Goal: Task Accomplishment & Management: Use online tool/utility

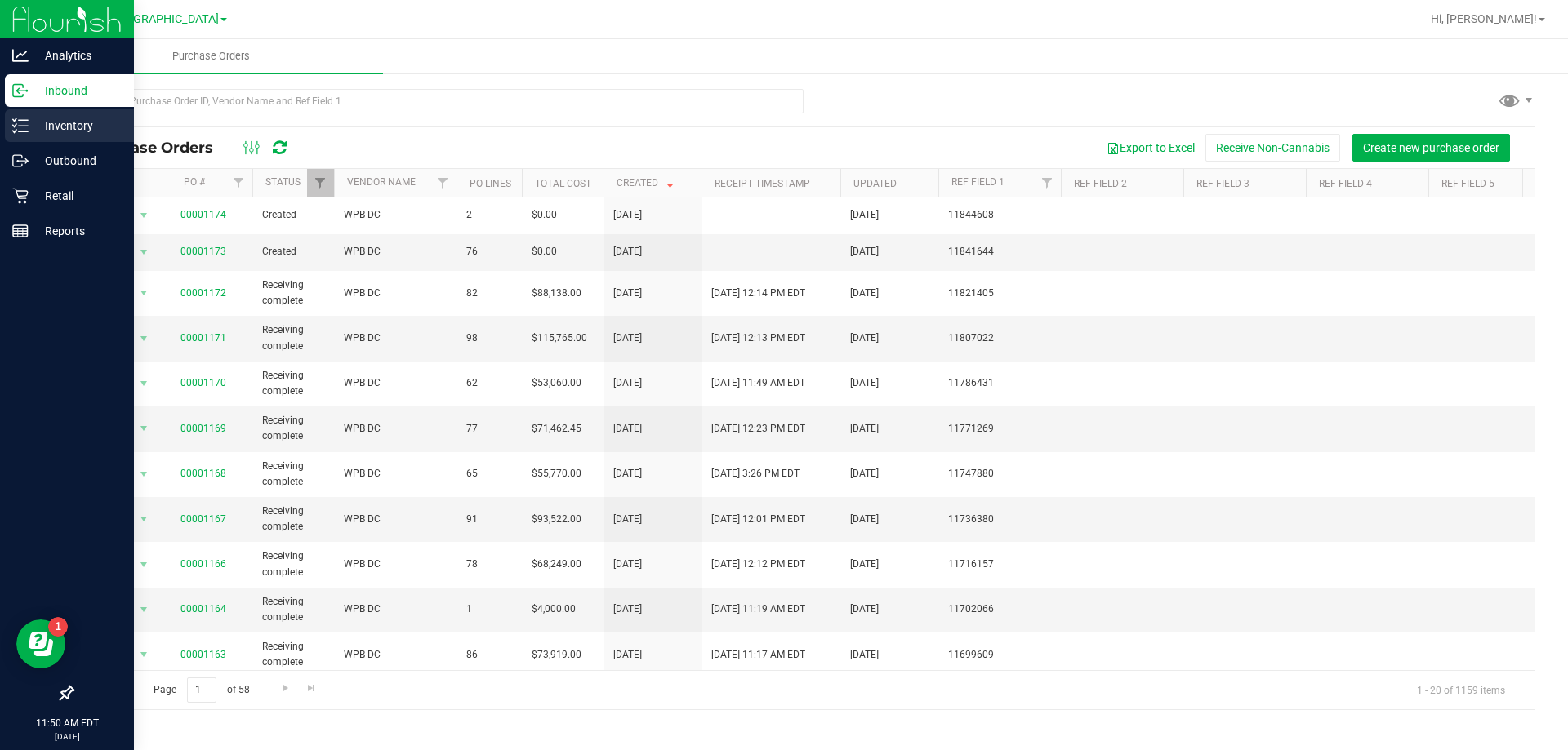
click at [46, 125] on p "Inventory" at bounding box center [78, 125] width 98 height 19
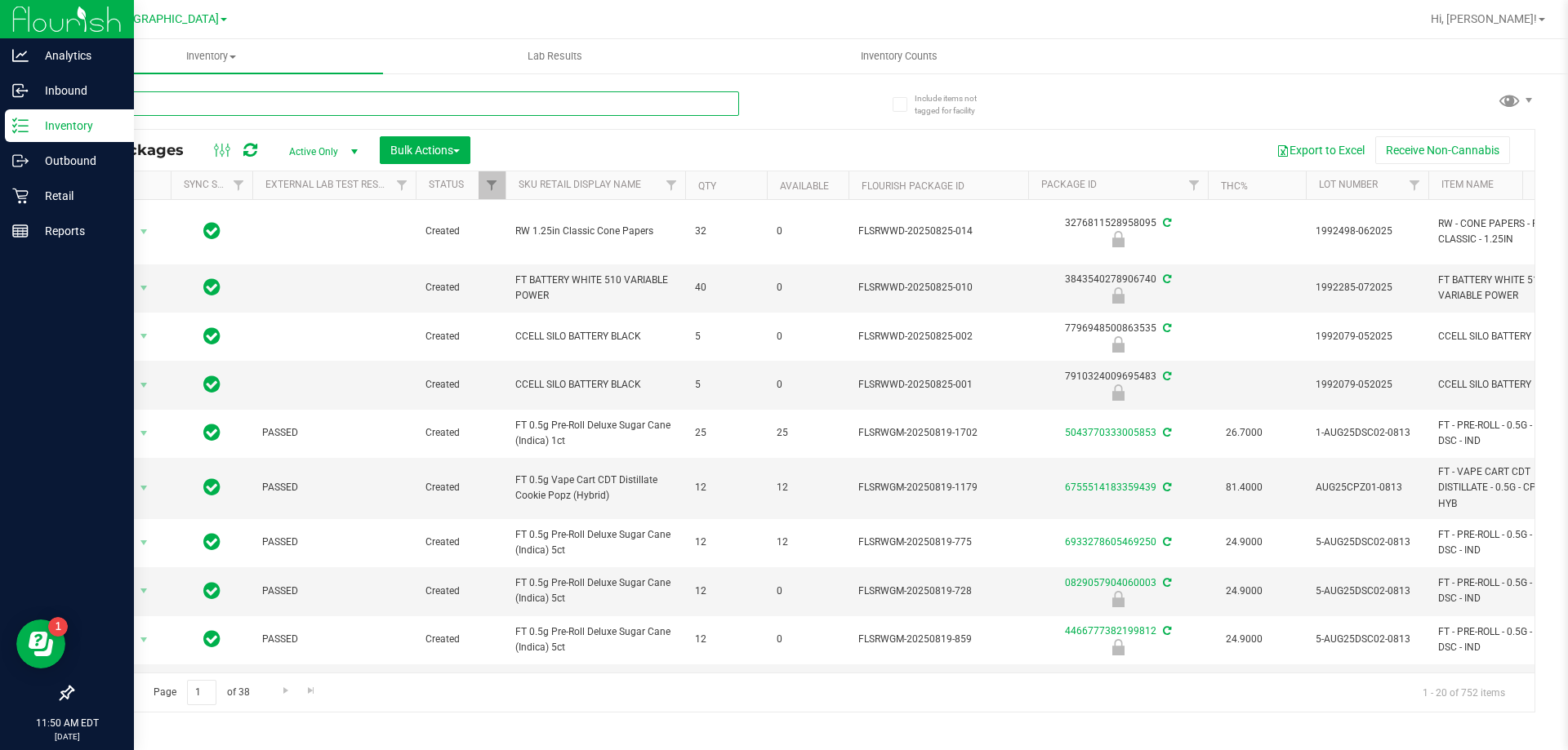
click at [293, 98] on input "text" at bounding box center [405, 104] width 668 height 24
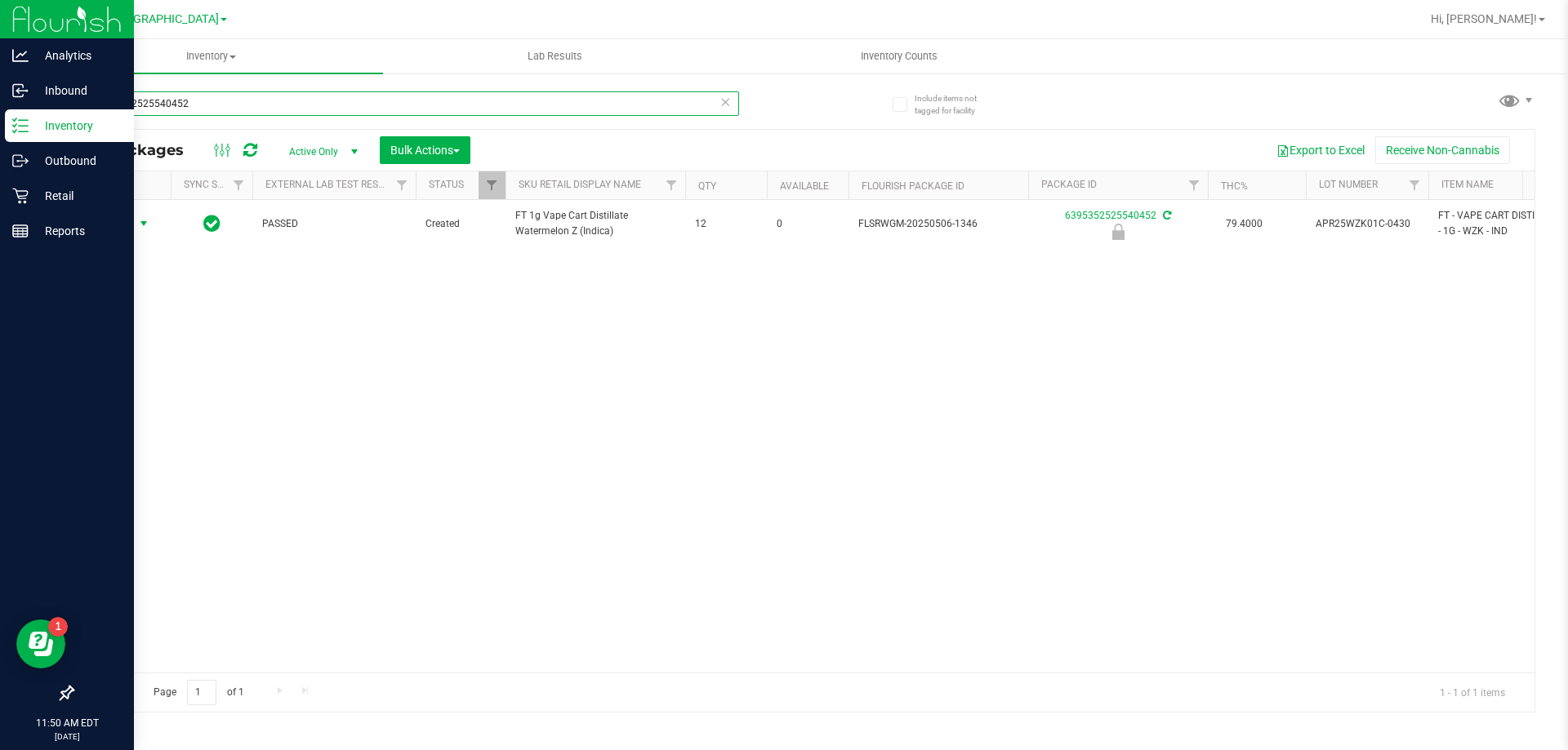
type input "6395352525540452"
click at [132, 226] on span "Action" at bounding box center [111, 224] width 44 height 23
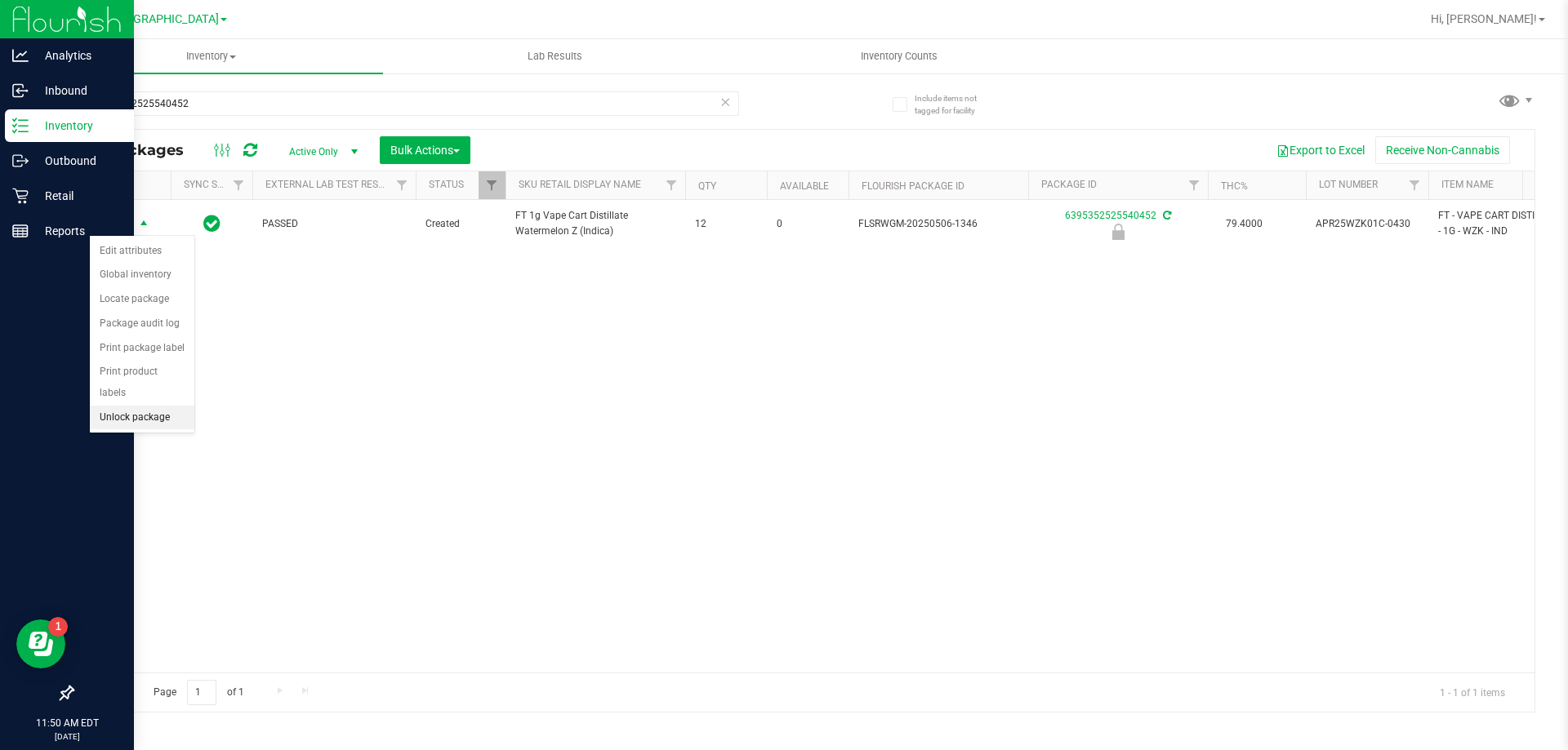
click at [144, 406] on li "Unlock package" at bounding box center [142, 418] width 105 height 24
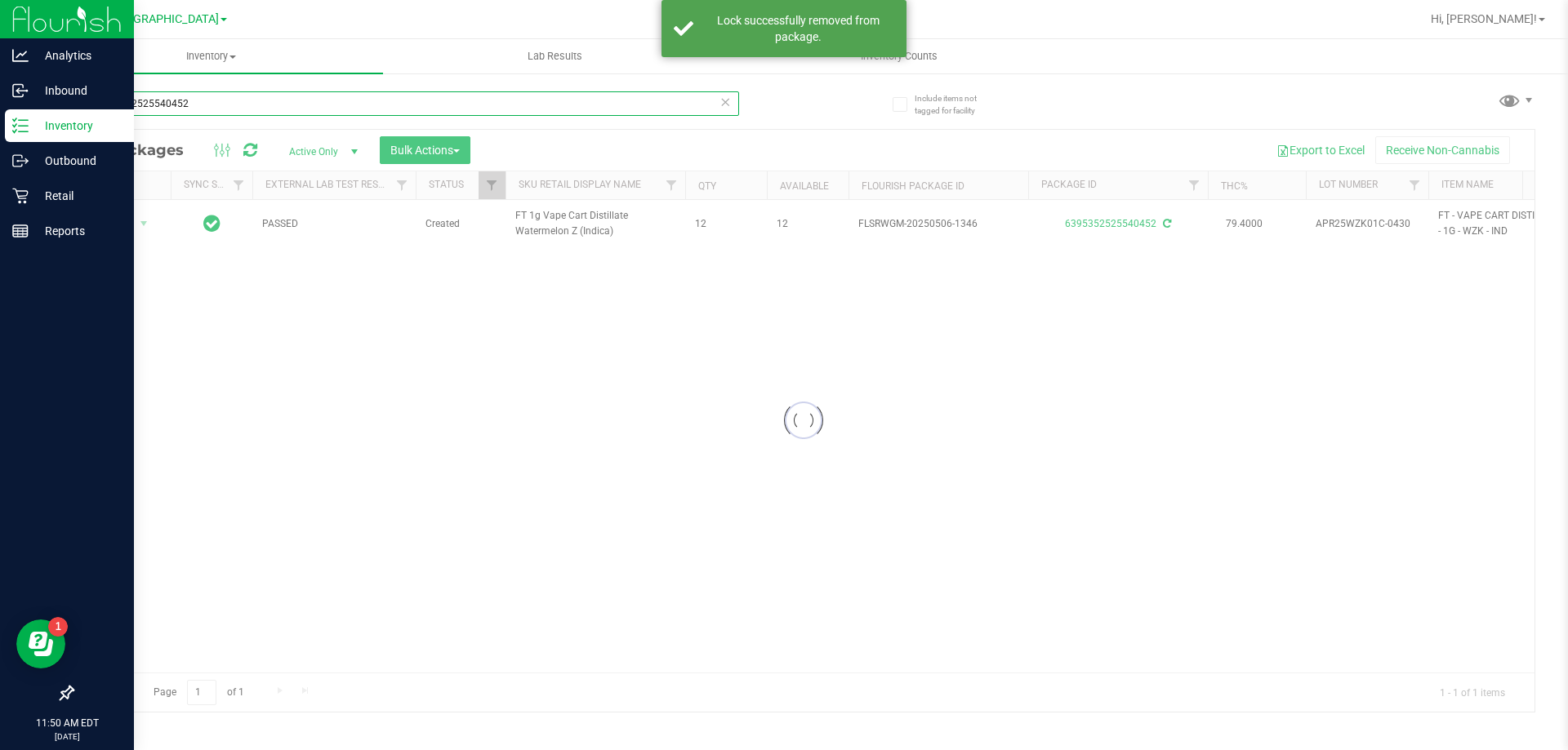
click at [201, 99] on input "6395352525540452" at bounding box center [405, 104] width 668 height 24
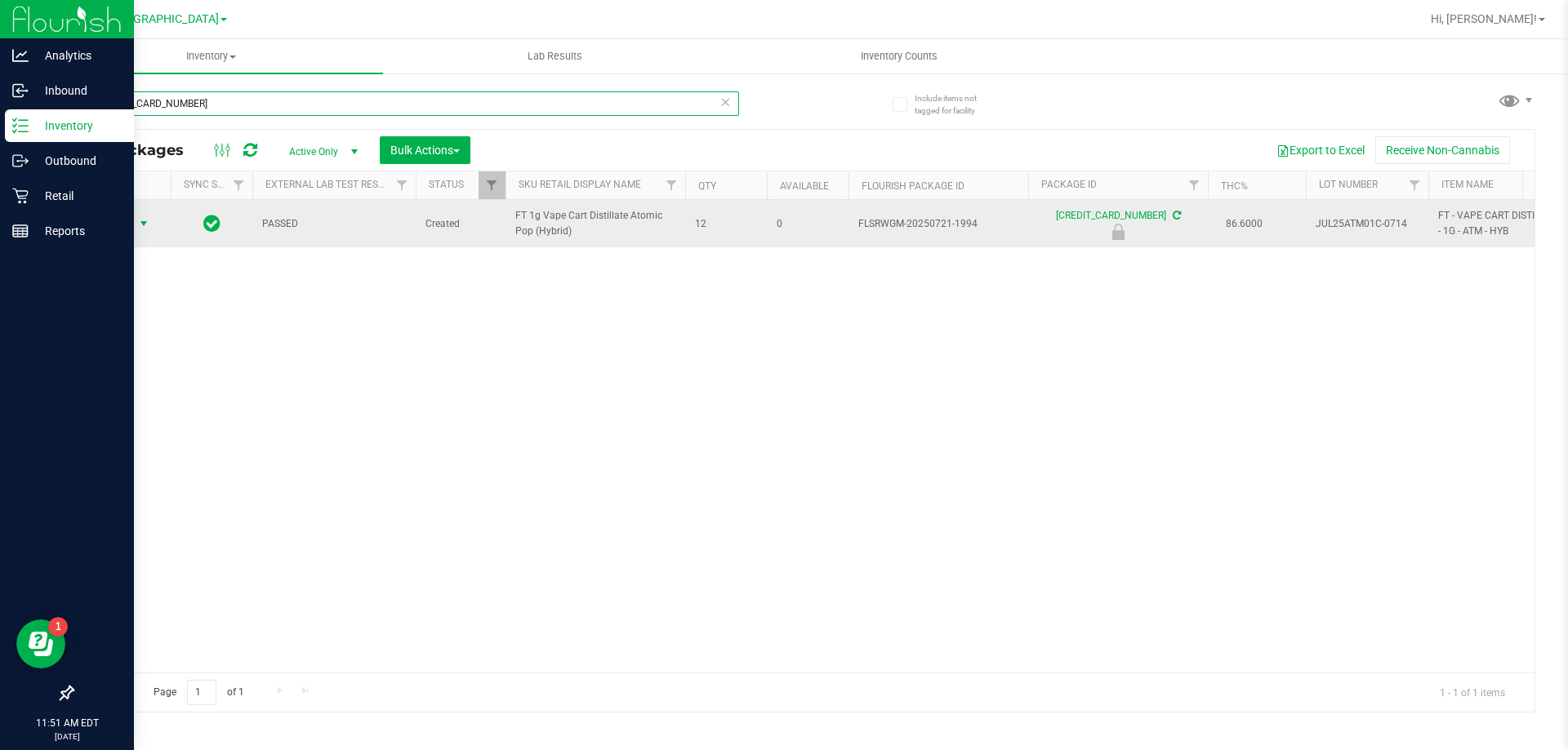
type input "[CREDIT_CARD_NUMBER]"
click at [126, 226] on span "Action" at bounding box center [111, 224] width 44 height 23
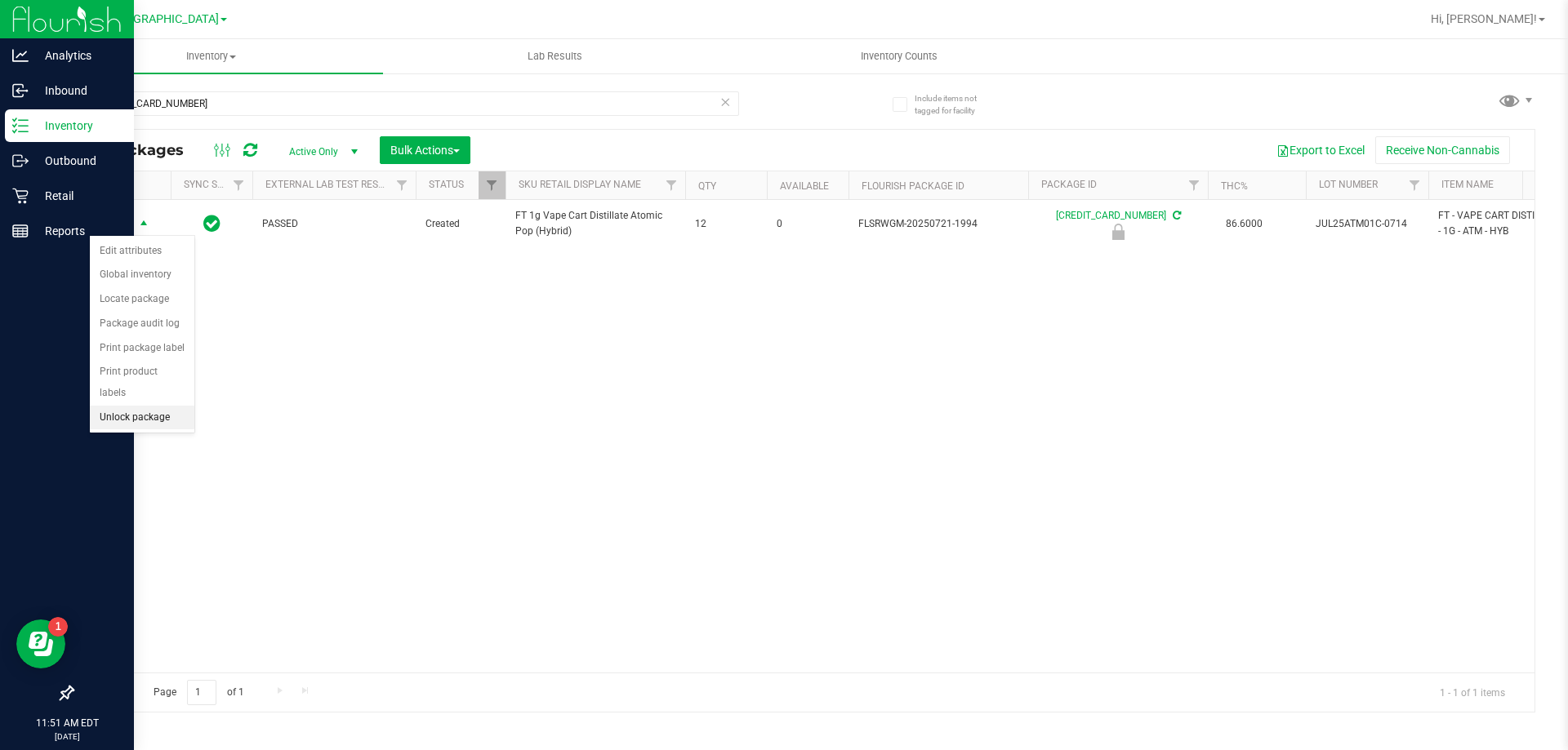
click at [160, 406] on li "Unlock package" at bounding box center [142, 418] width 105 height 24
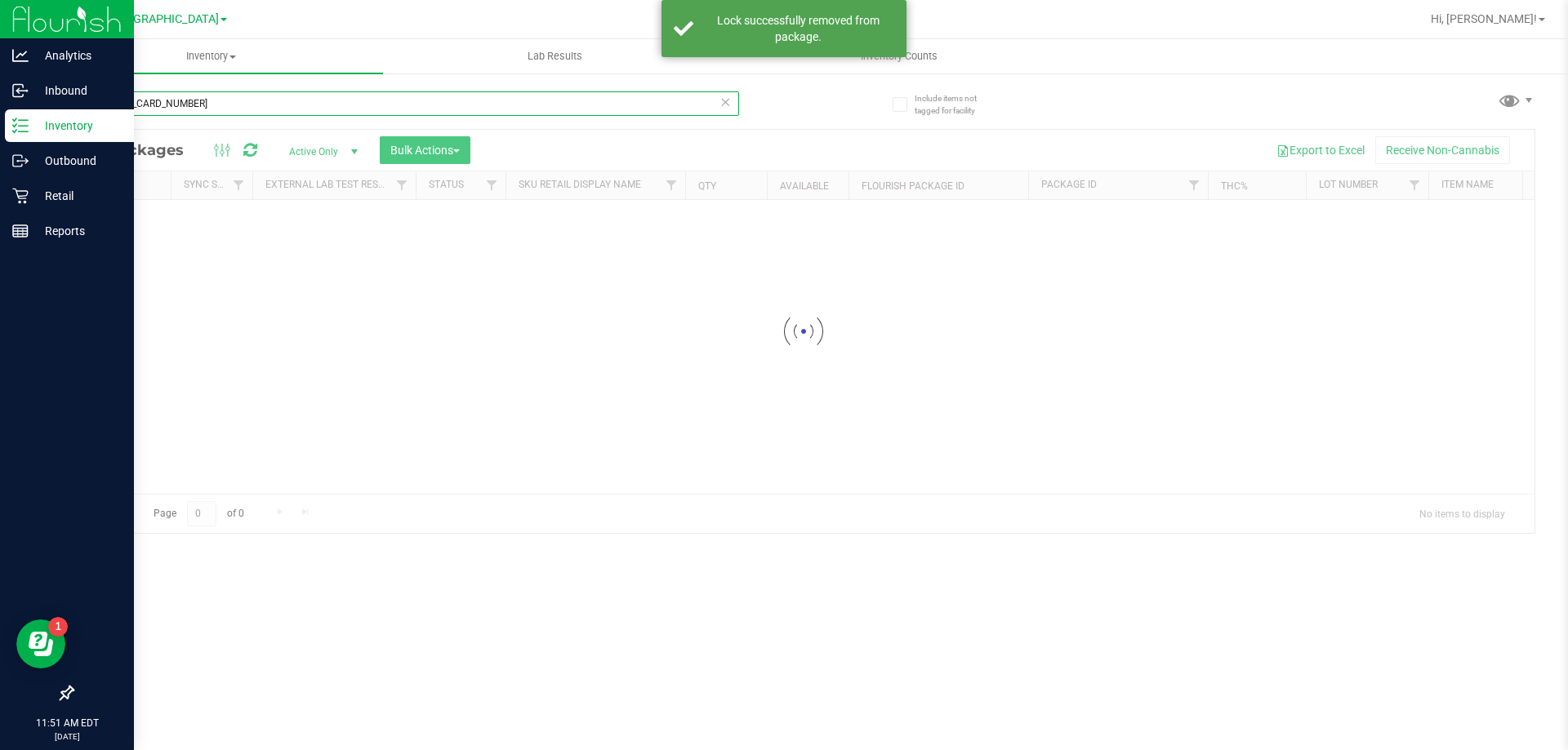
click at [227, 99] on input "[CREDIT_CARD_NUMBER]" at bounding box center [405, 104] width 668 height 24
click at [227, 99] on div "Inventory All packages All inventory Waste log Create inventory Lab Results Inv…" at bounding box center [804, 395] width 1530 height 711
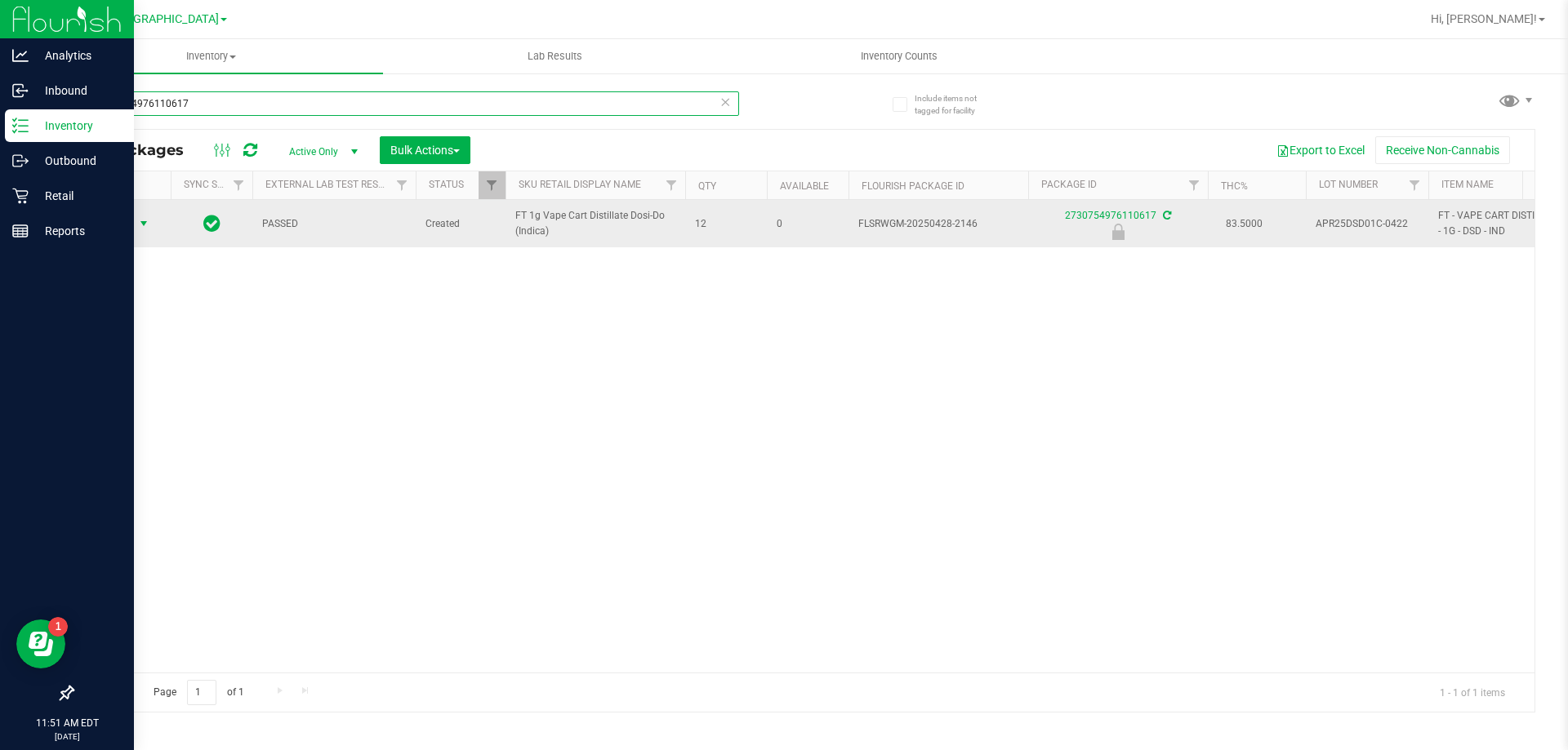
type input "2730754976110617"
drag, startPoint x: 145, startPoint y: 214, endPoint x: 134, endPoint y: 215, distance: 11.0
click at [141, 213] on span "select" at bounding box center [144, 224] width 20 height 23
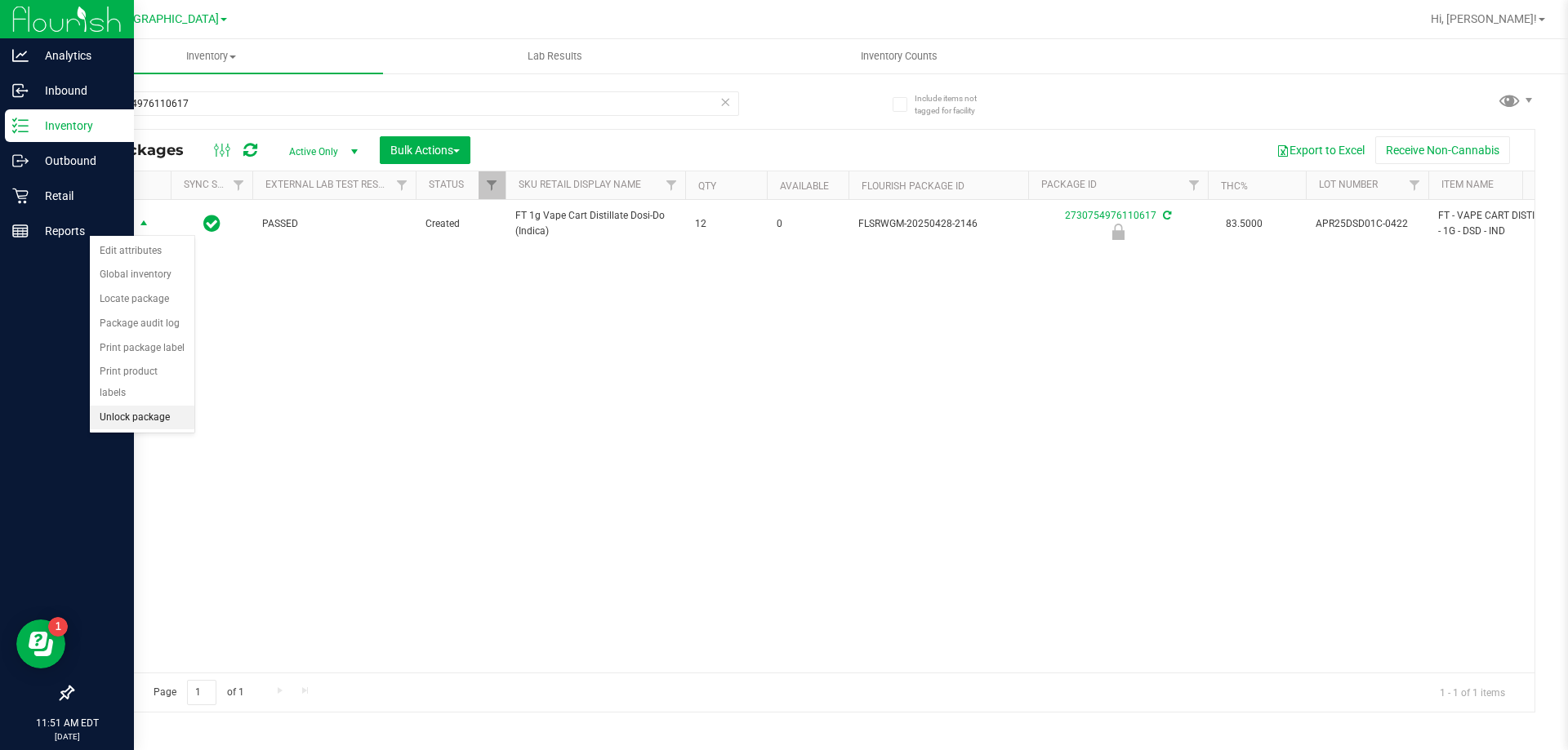
click at [120, 406] on li "Unlock package" at bounding box center [142, 418] width 105 height 24
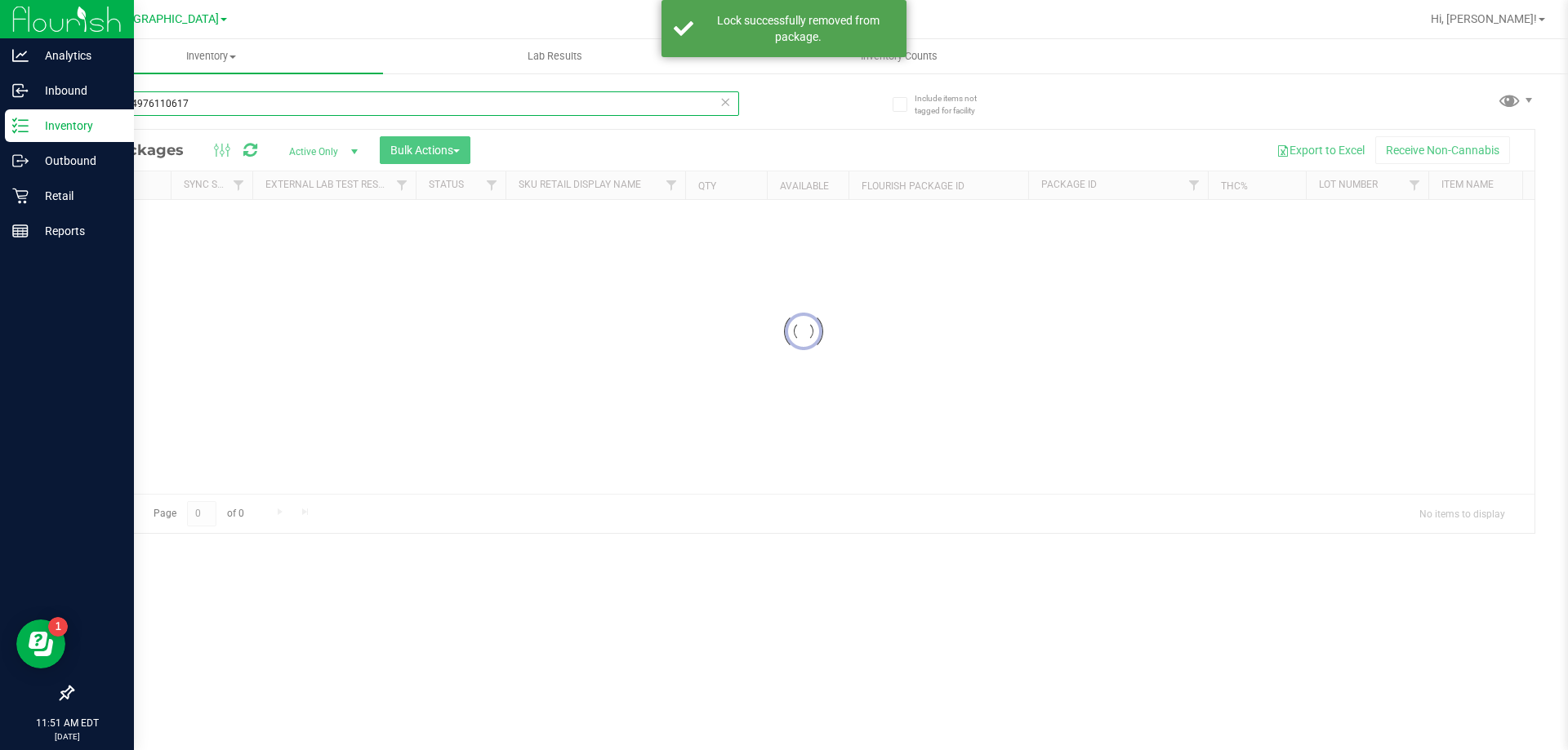
click at [258, 106] on input "2730754976110617" at bounding box center [405, 104] width 668 height 24
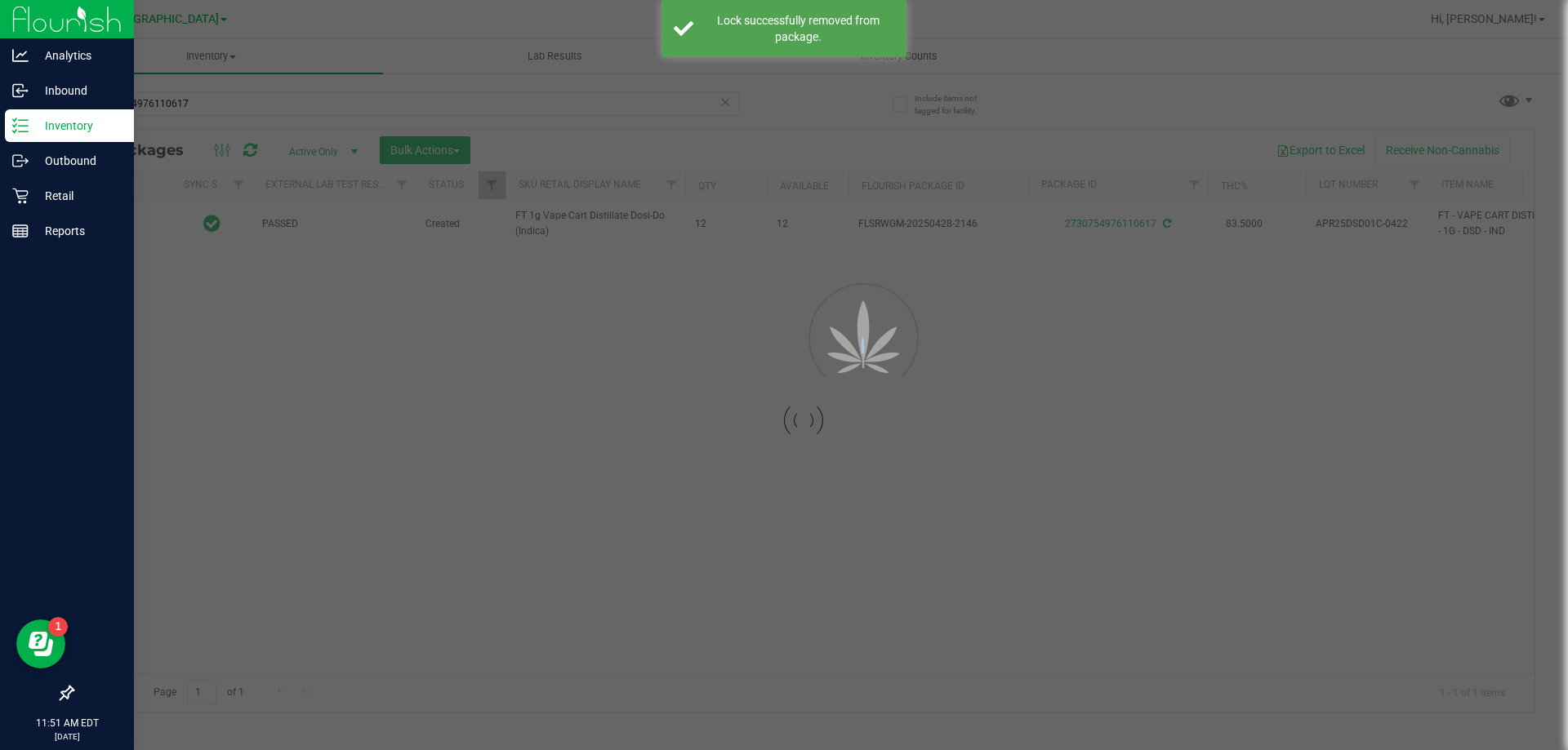
click at [258, 106] on div at bounding box center [784, 375] width 1568 height 750
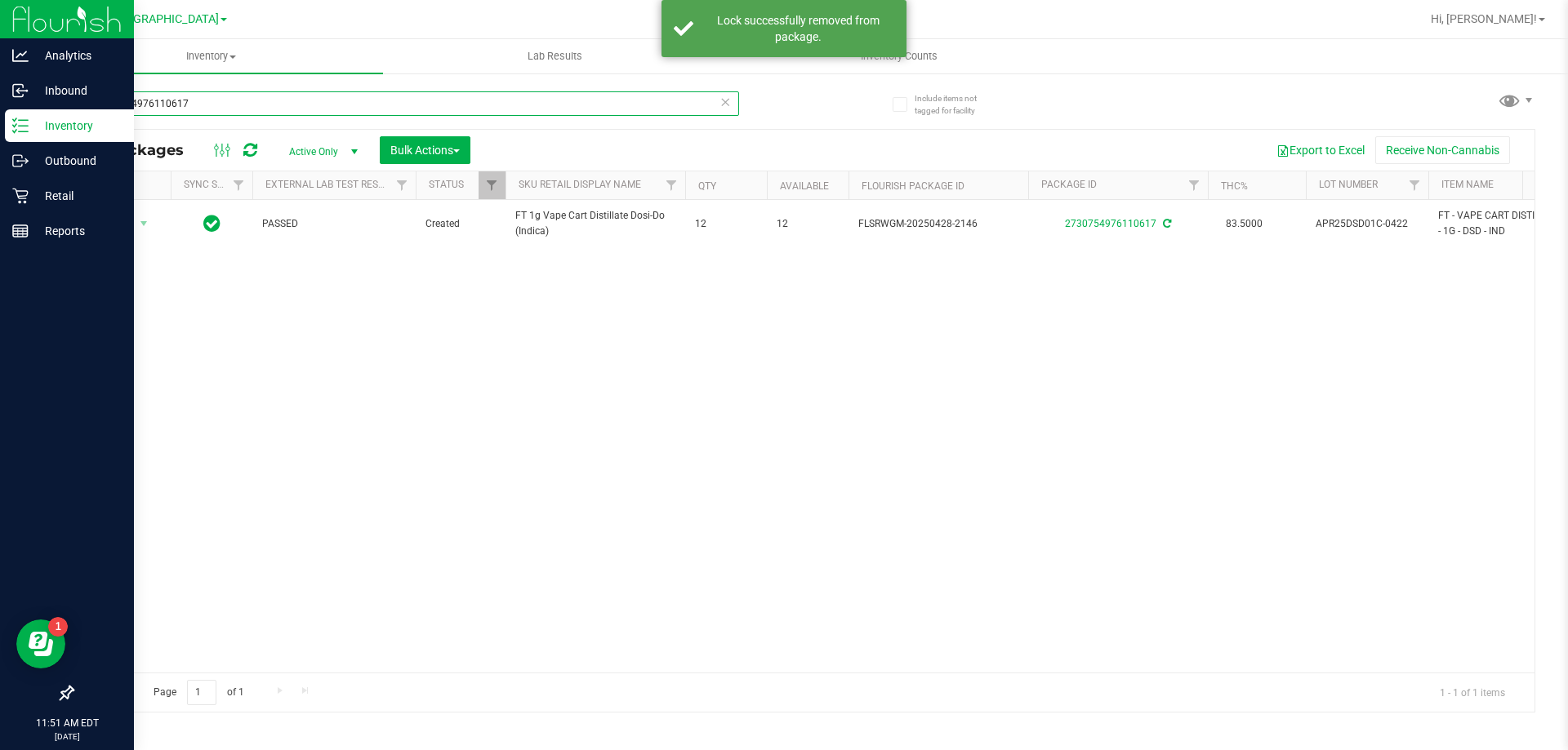
click at [258, 107] on input "2730754976110617" at bounding box center [405, 104] width 668 height 24
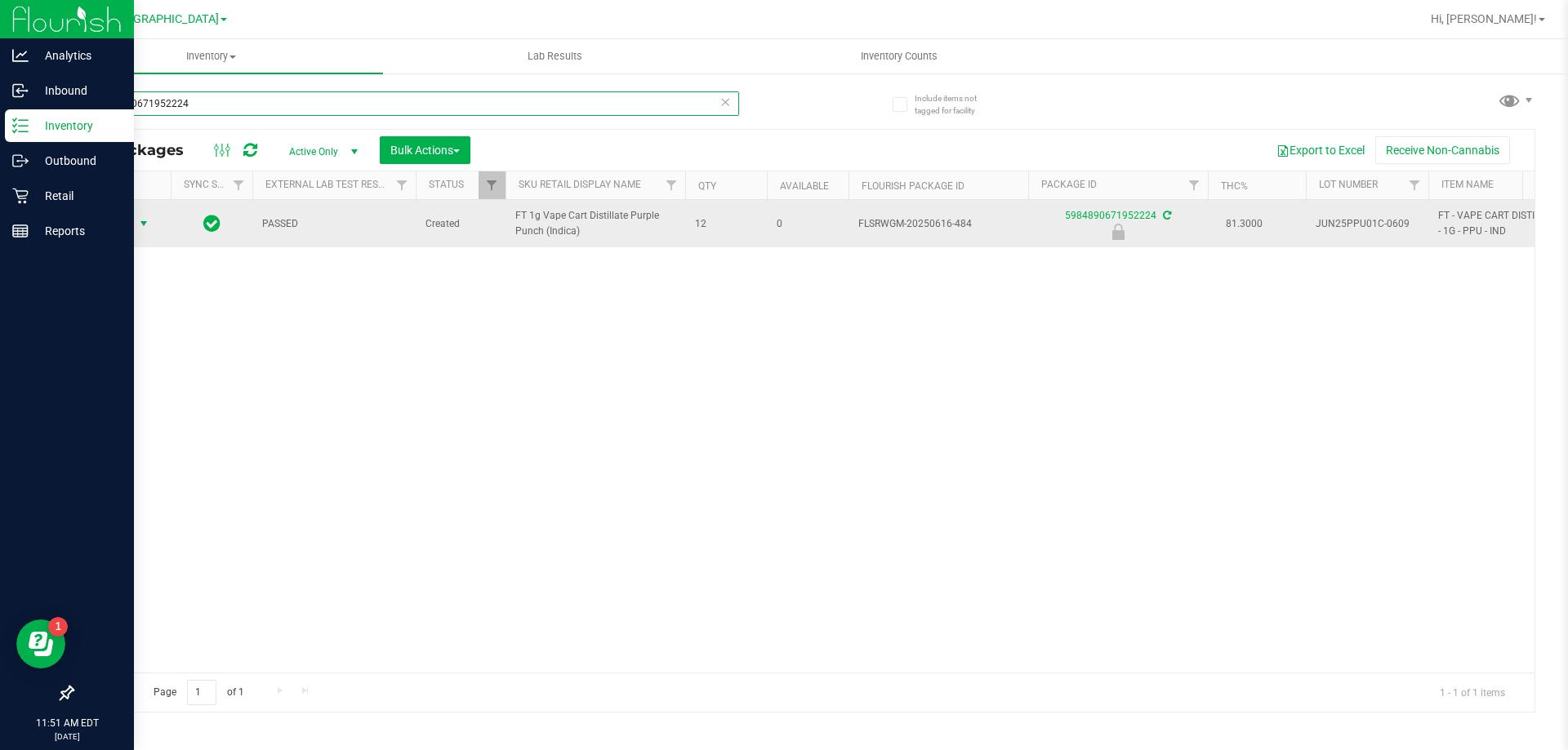
type input "5984890671952224"
click at [131, 219] on span "Action" at bounding box center [111, 224] width 44 height 23
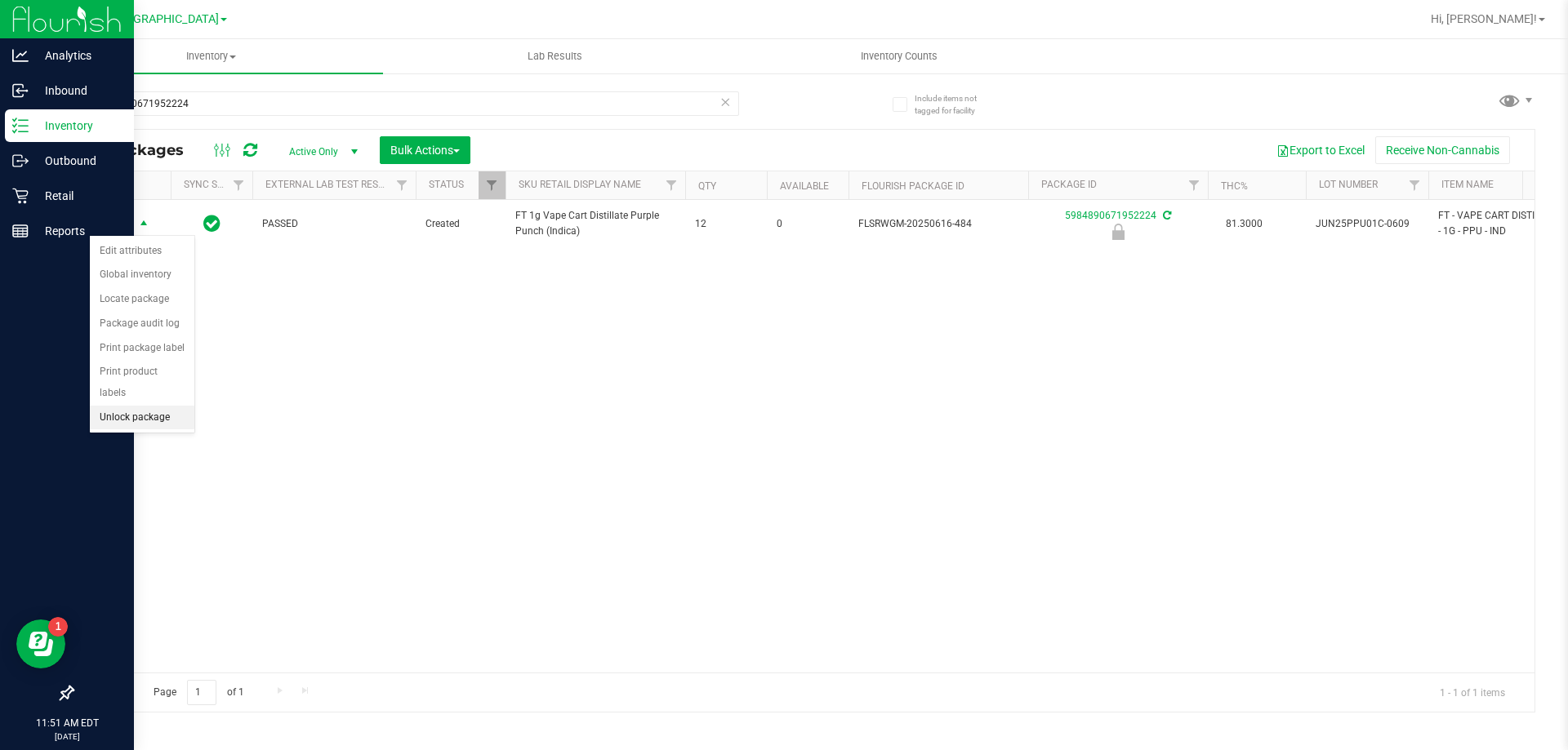
click at [158, 406] on li "Unlock package" at bounding box center [142, 418] width 105 height 24
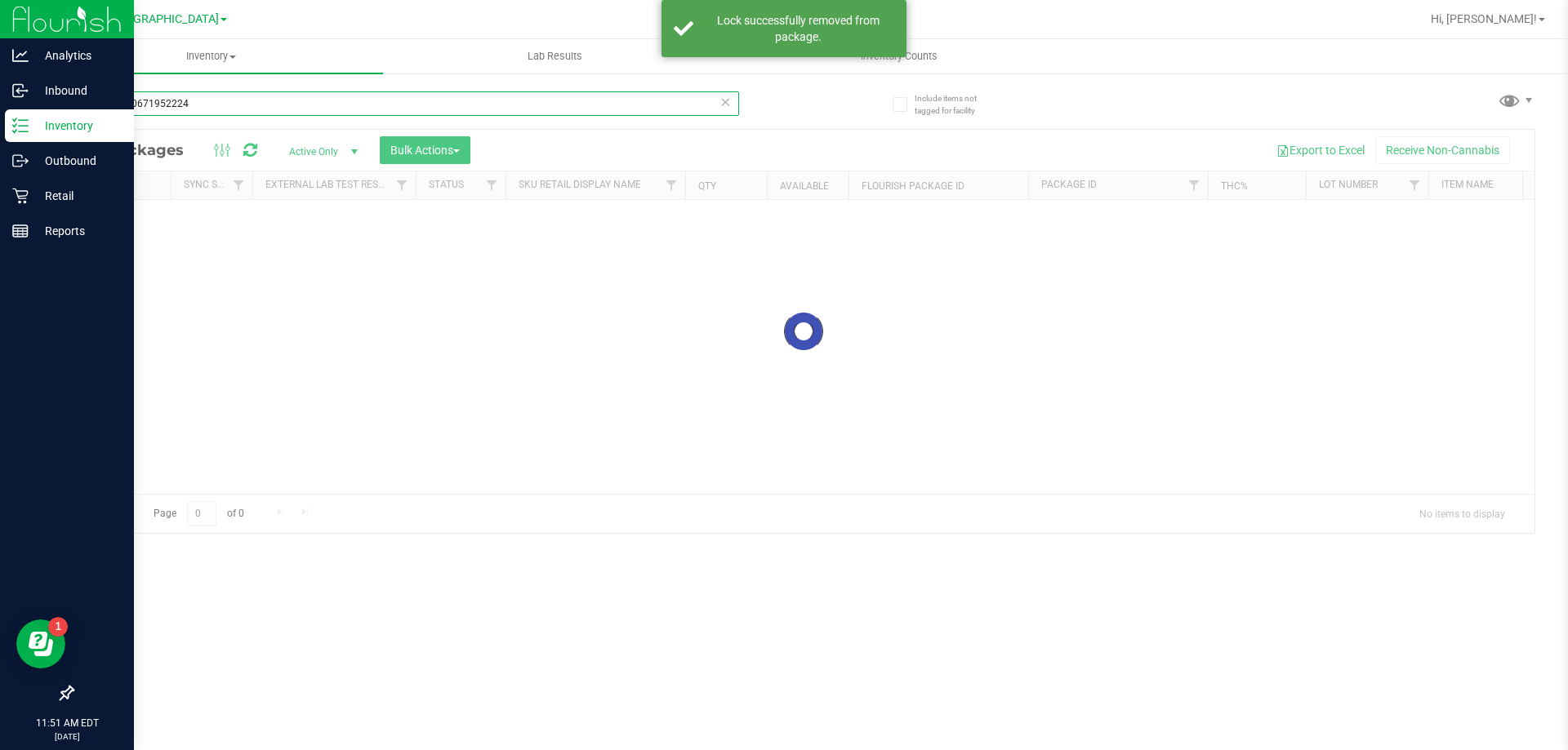
click at [233, 106] on input "5984890671952224" at bounding box center [405, 104] width 668 height 24
click at [233, 106] on div "Inventory All packages All inventory Waste log Create inventory Lab Results Inv…" at bounding box center [804, 395] width 1530 height 711
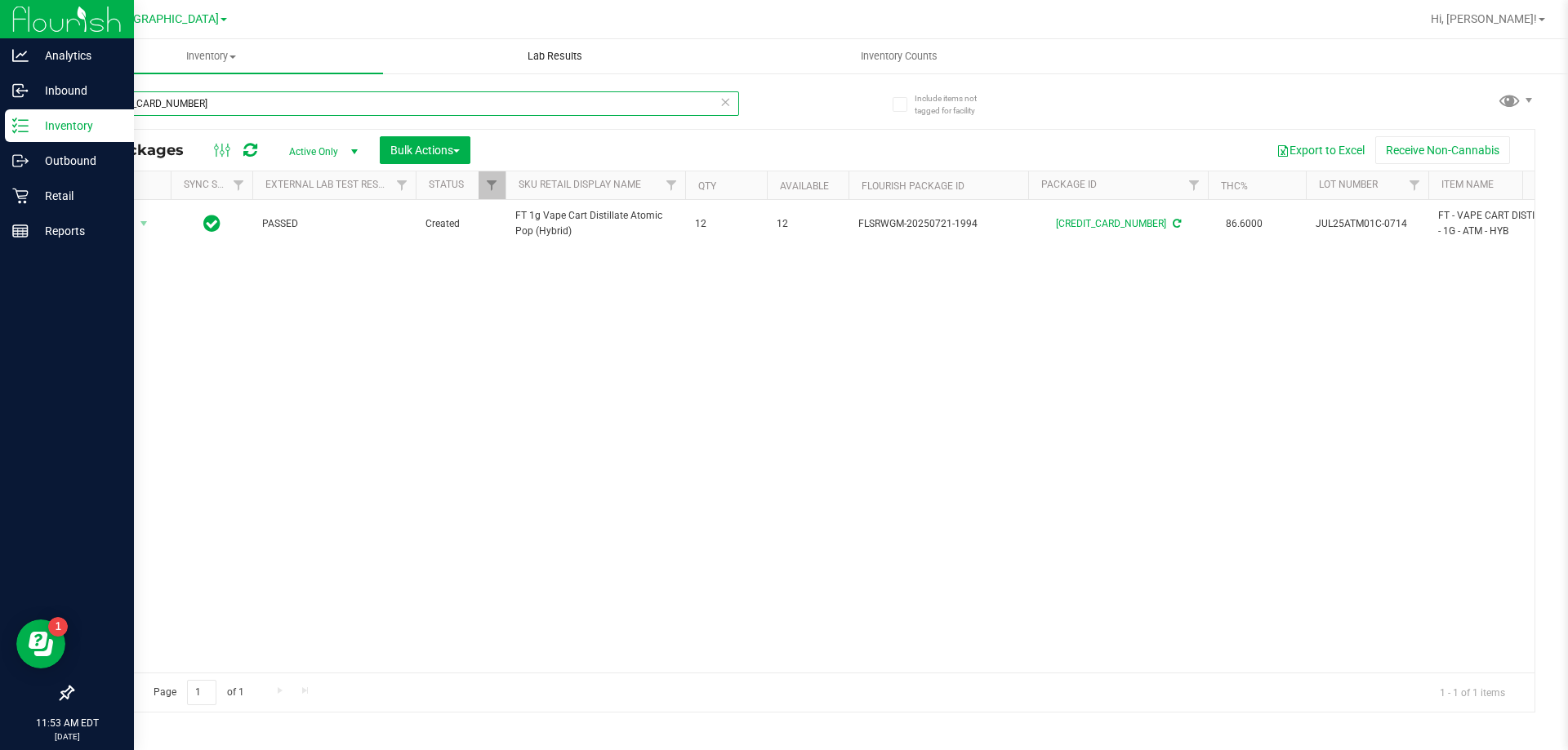
type input "[CREDIT_CARD_NUMBER]"
